Goal: Information Seeking & Learning: Learn about a topic

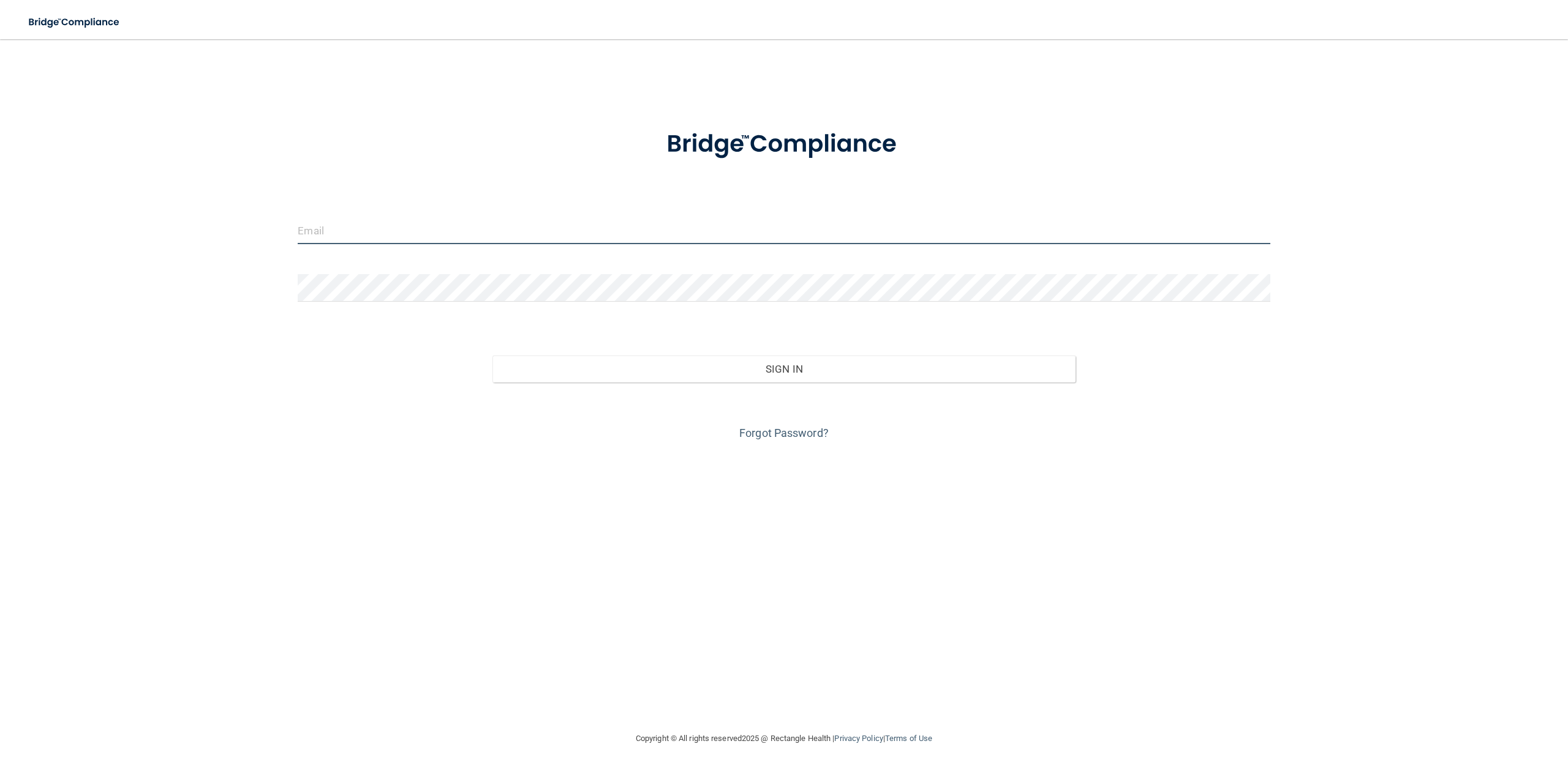
click at [354, 224] on input "email" at bounding box center [784, 231] width 972 height 27
type input "[EMAIL_ADDRESS][DOMAIN_NAME]"
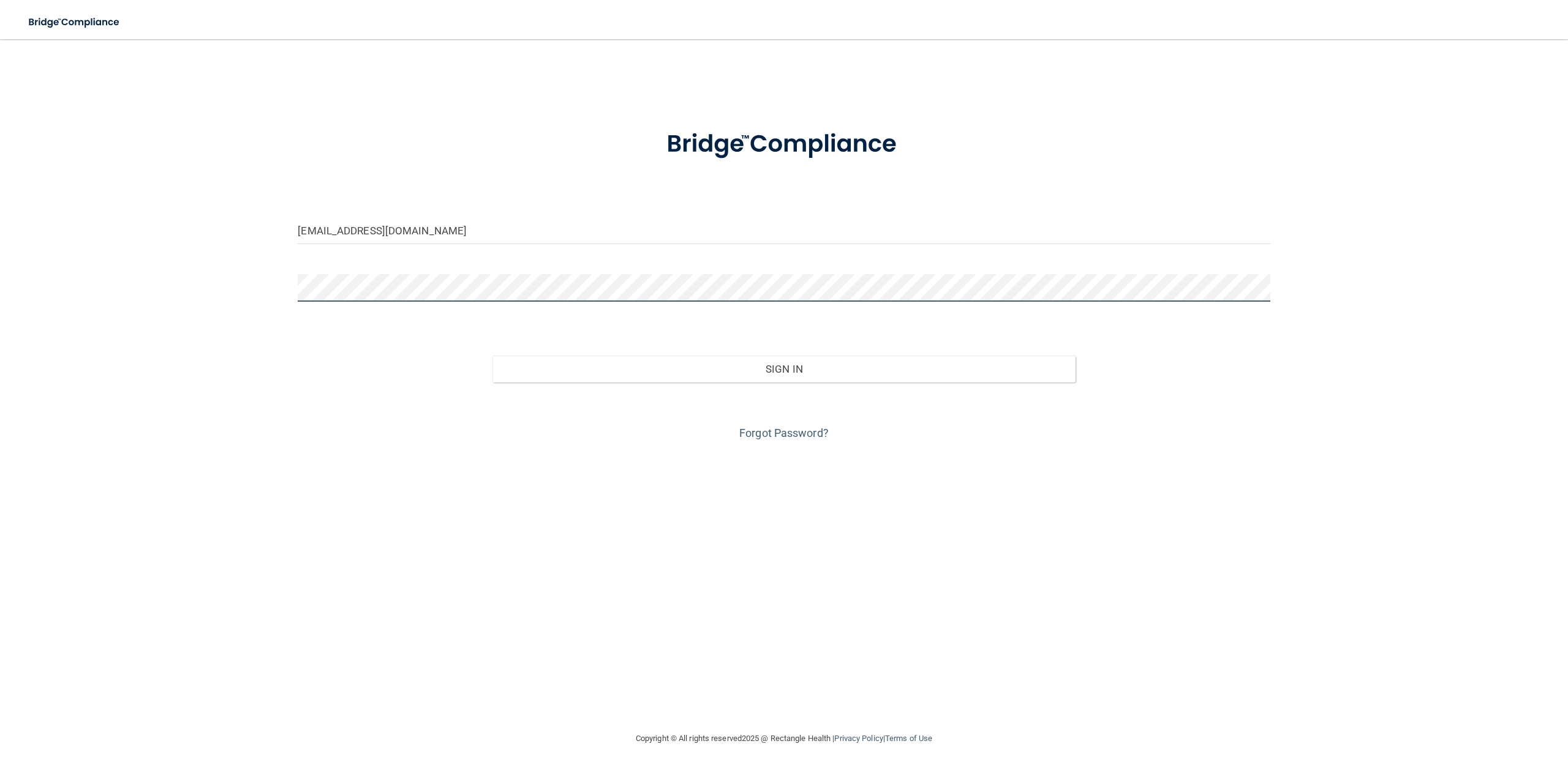
click at [493, 356] on button "Sign In" at bounding box center [784, 369] width 583 height 27
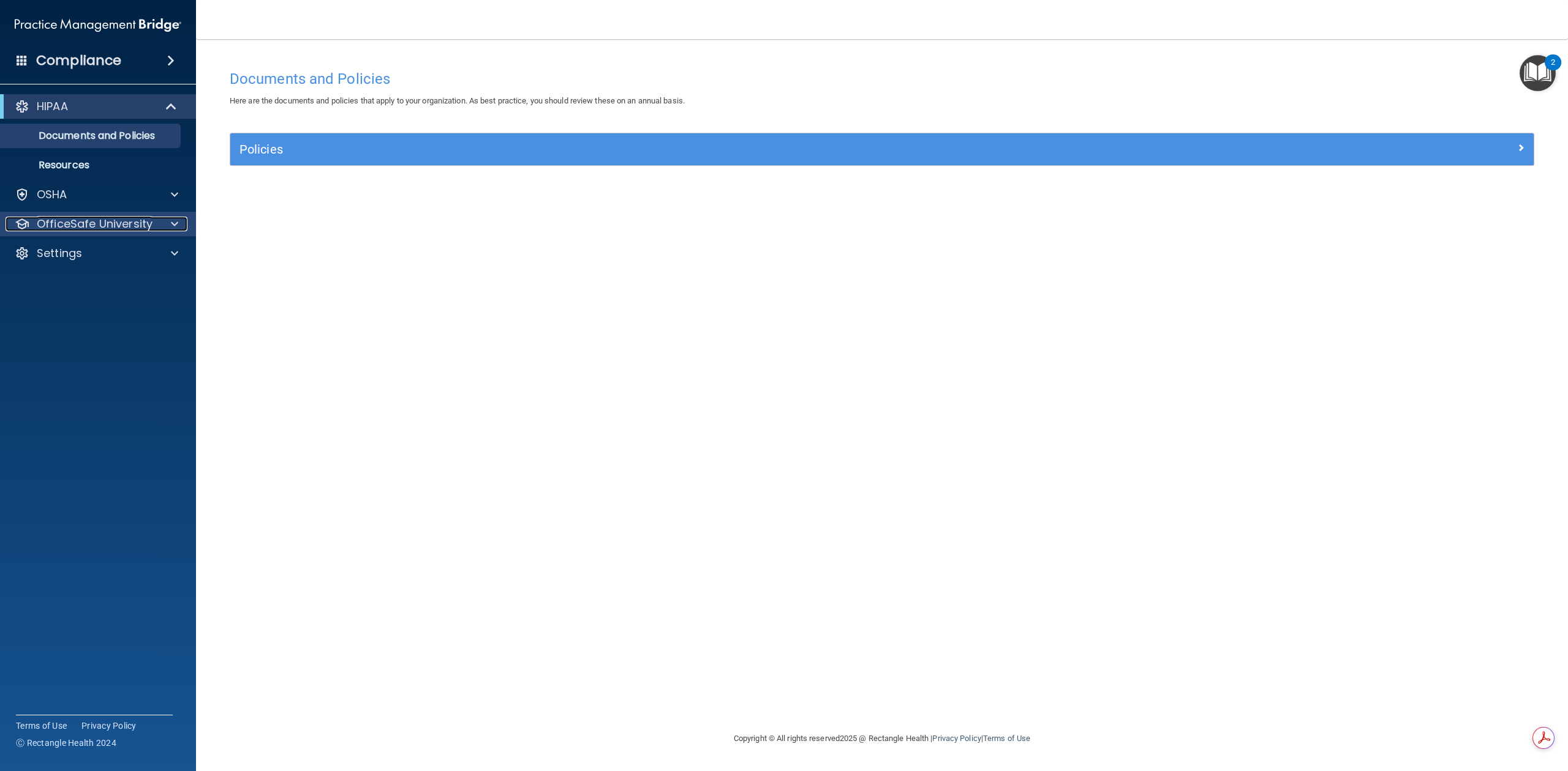
click at [170, 224] on div at bounding box center [173, 224] width 31 height 15
click at [116, 276] on link "OSHA Training" at bounding box center [84, 282] width 193 height 24
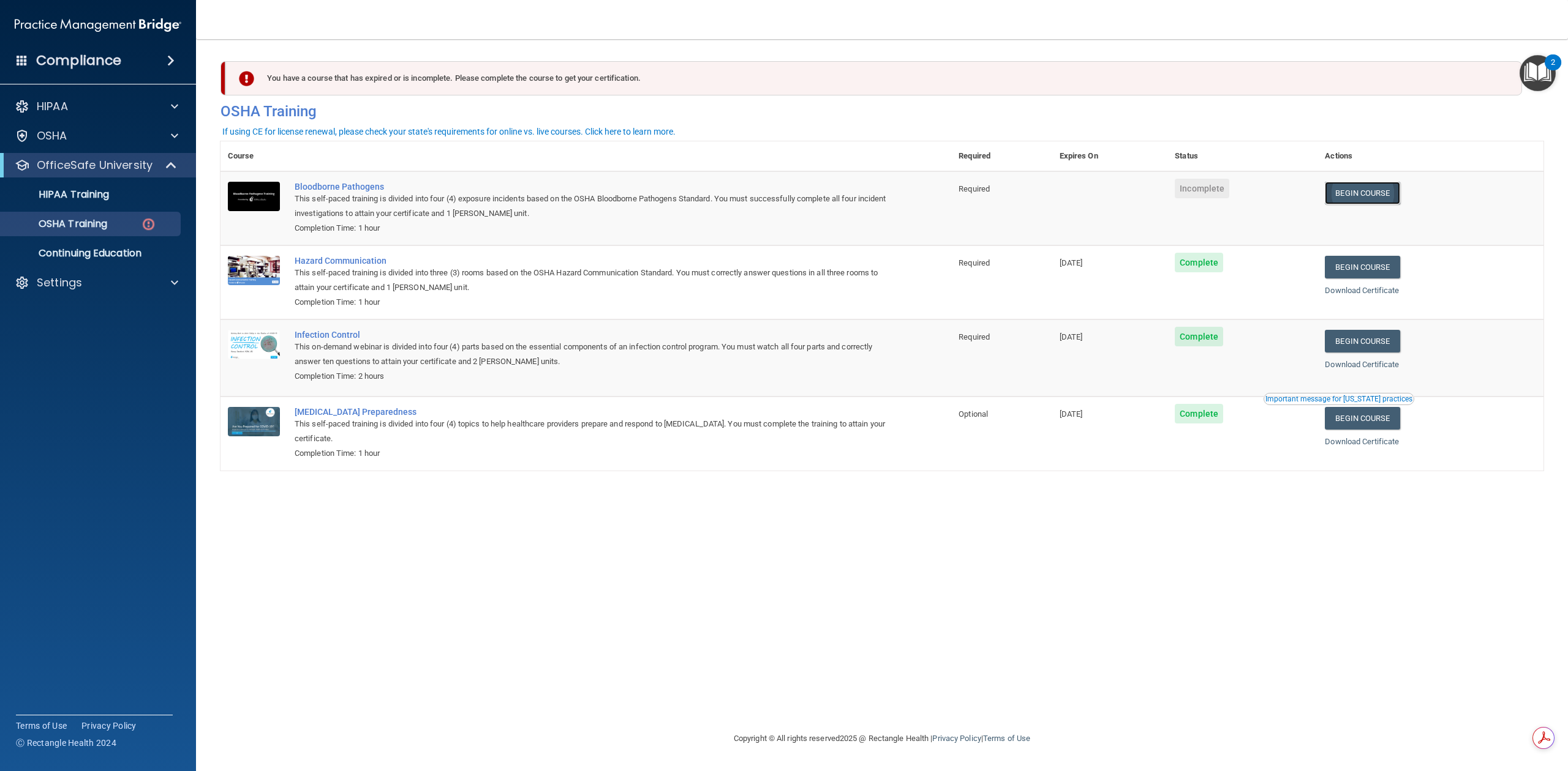
click at [1376, 196] on link "Begin Course" at bounding box center [1362, 193] width 75 height 23
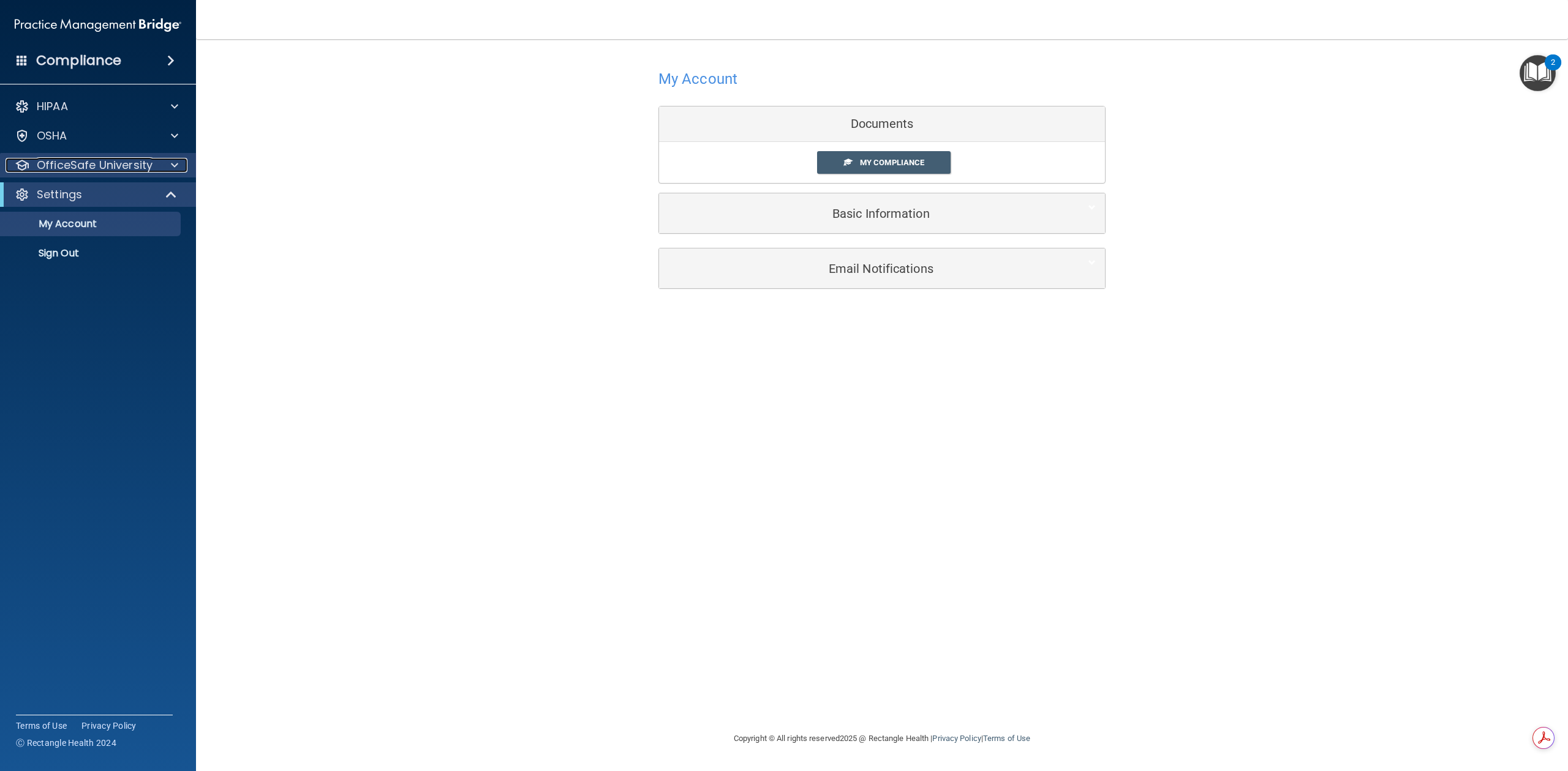
click at [167, 166] on div at bounding box center [173, 165] width 31 height 15
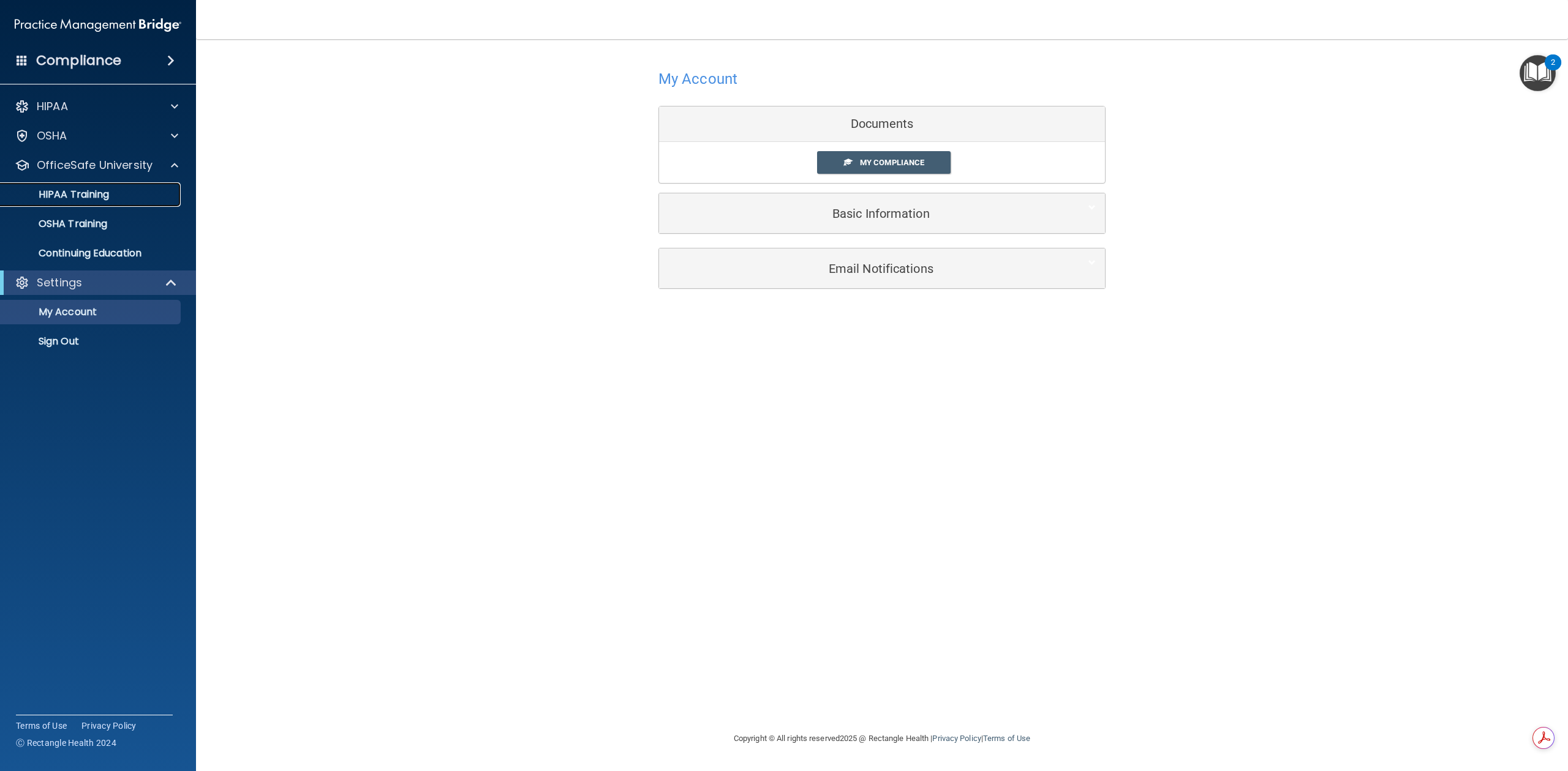
click at [142, 196] on div "HIPAA Training" at bounding box center [91, 195] width 167 height 12
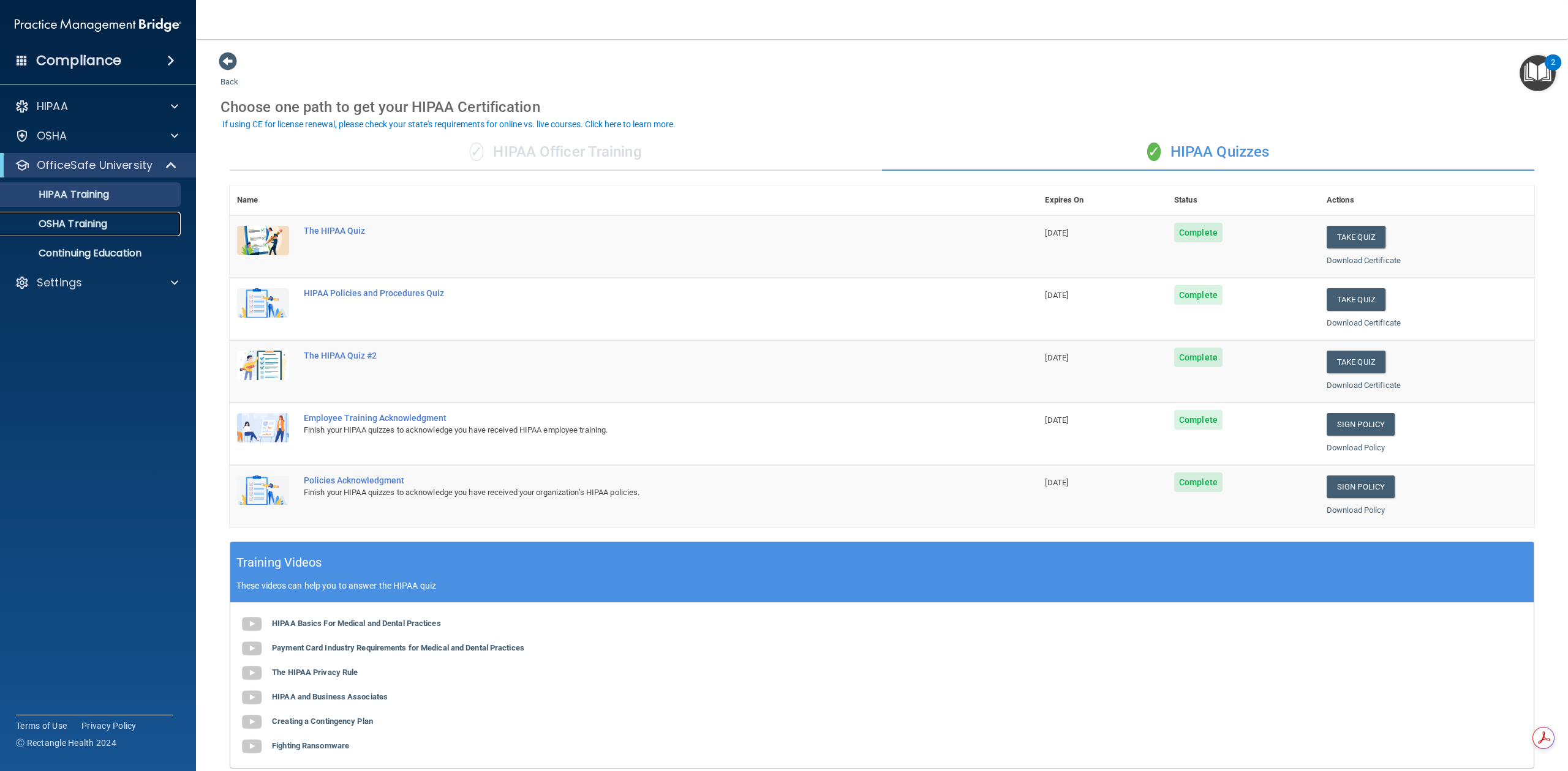
click at [124, 225] on div "OSHA Training" at bounding box center [91, 224] width 167 height 12
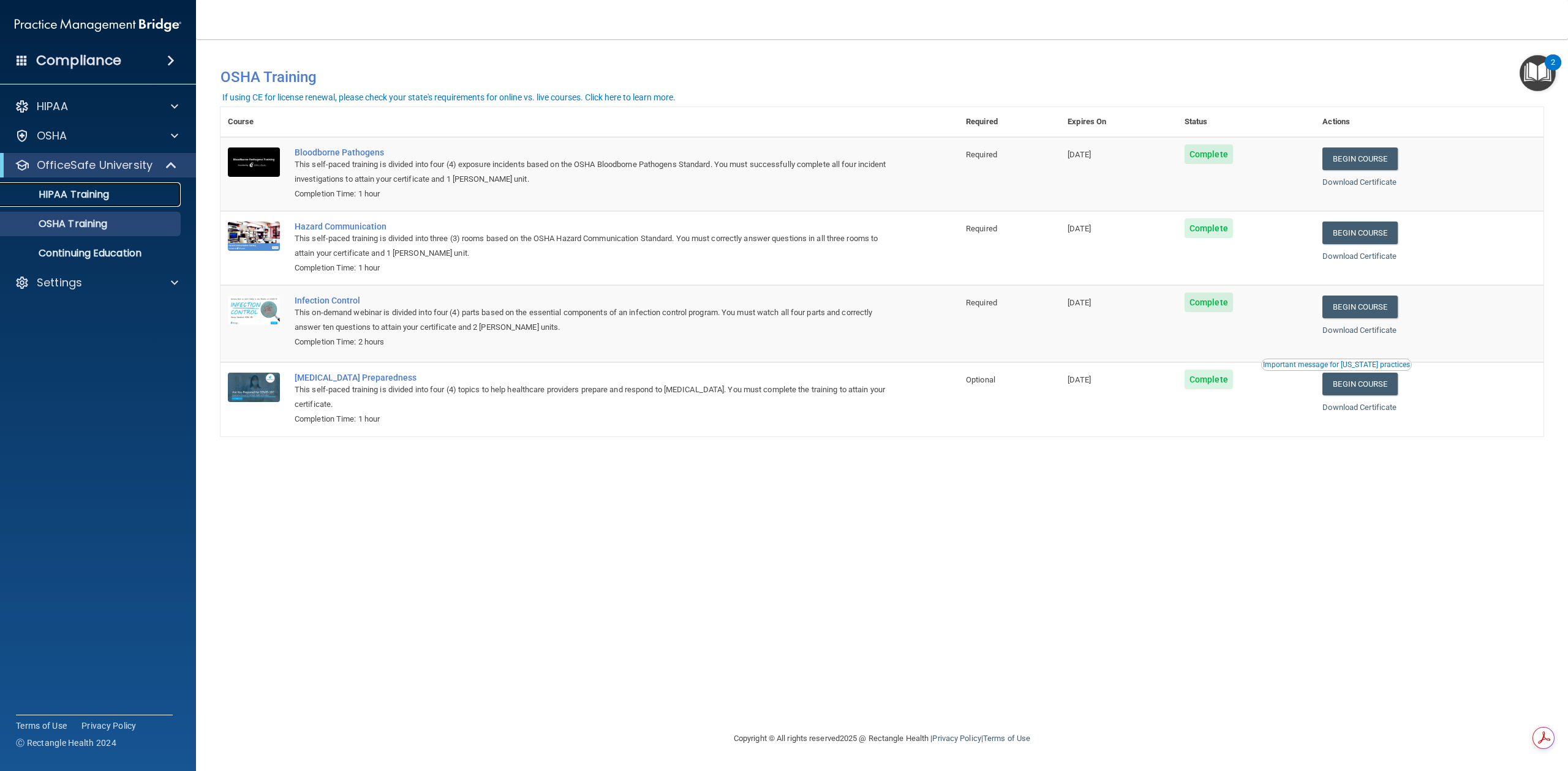
click at [121, 196] on div "HIPAA Training" at bounding box center [91, 195] width 167 height 12
